Goal: Answer question/provide support: Share knowledge or assist other users

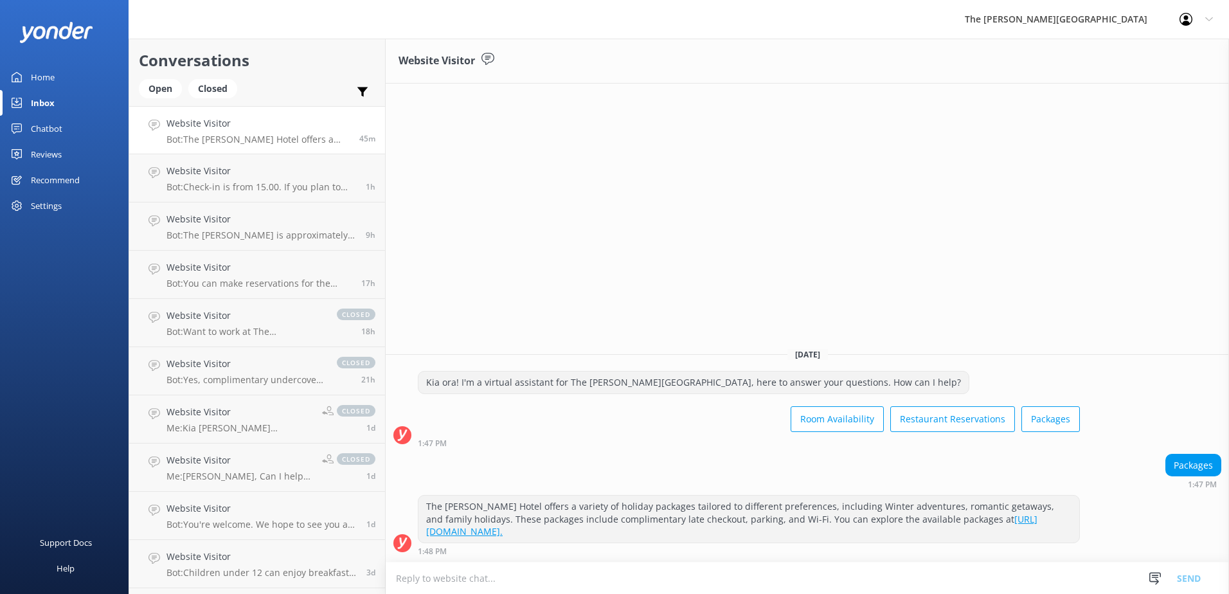
click at [530, 592] on textarea at bounding box center [808, 579] width 844 height 32
click at [627, 529] on link "https://therees.co.nz/accommodation/special-packages/." at bounding box center [732, 525] width 612 height 25
click at [269, 124] on h4 "Website Visitor" at bounding box center [262, 123] width 190 height 14
click at [285, 177] on h4 "Website Visitor" at bounding box center [262, 171] width 190 height 14
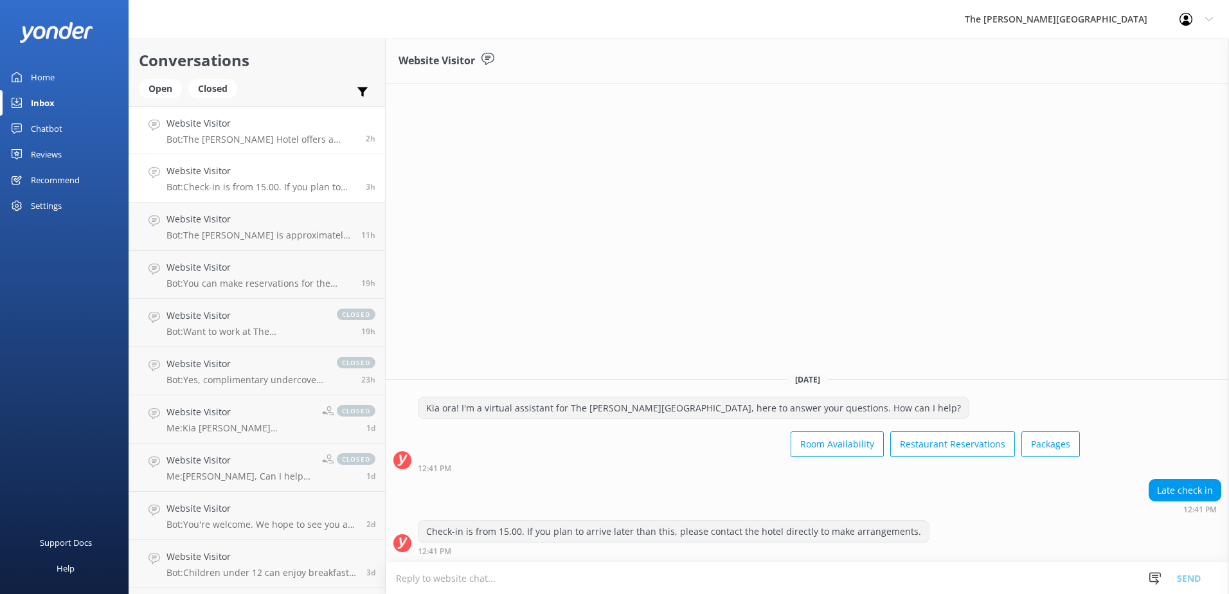
click at [283, 145] on p "Bot: The [PERSON_NAME] Hotel offers a variety of holiday packages tailored to d…" at bounding box center [262, 140] width 190 height 12
